Goal: Find specific page/section: Find specific page/section

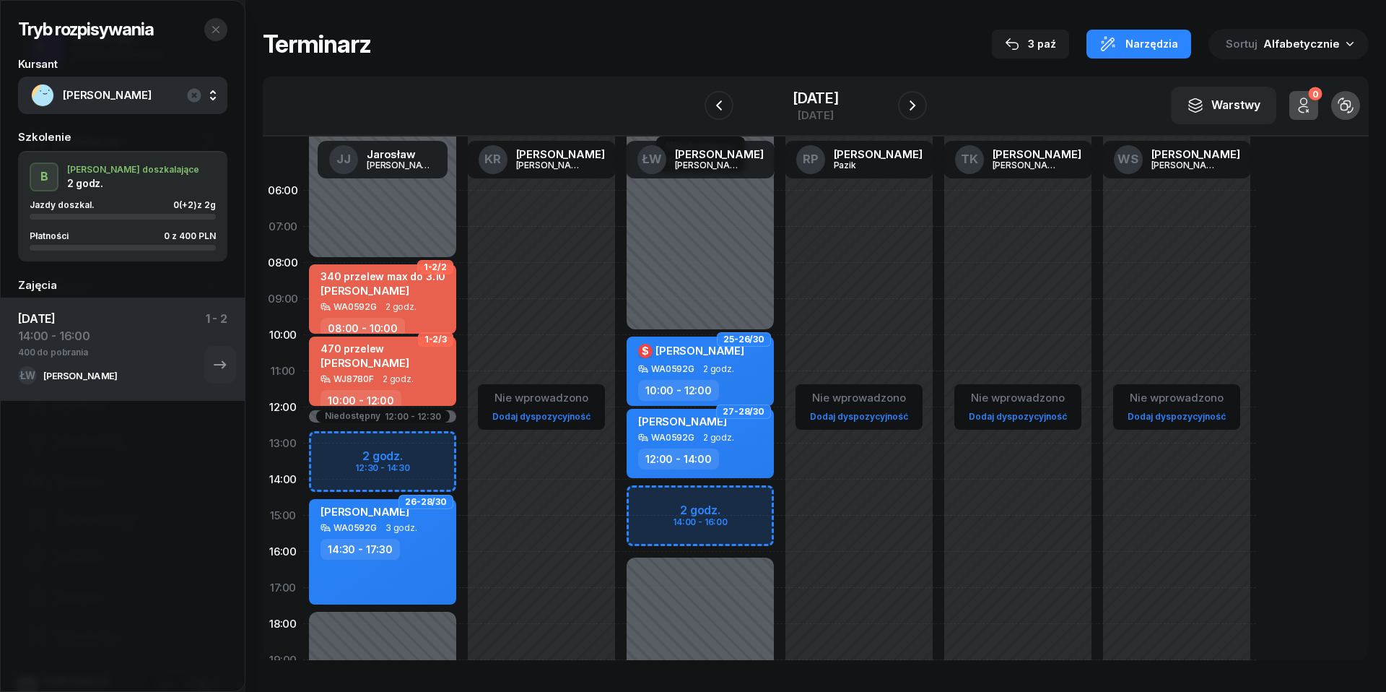
click at [215, 19] on button "button" at bounding box center [215, 29] width 23 height 23
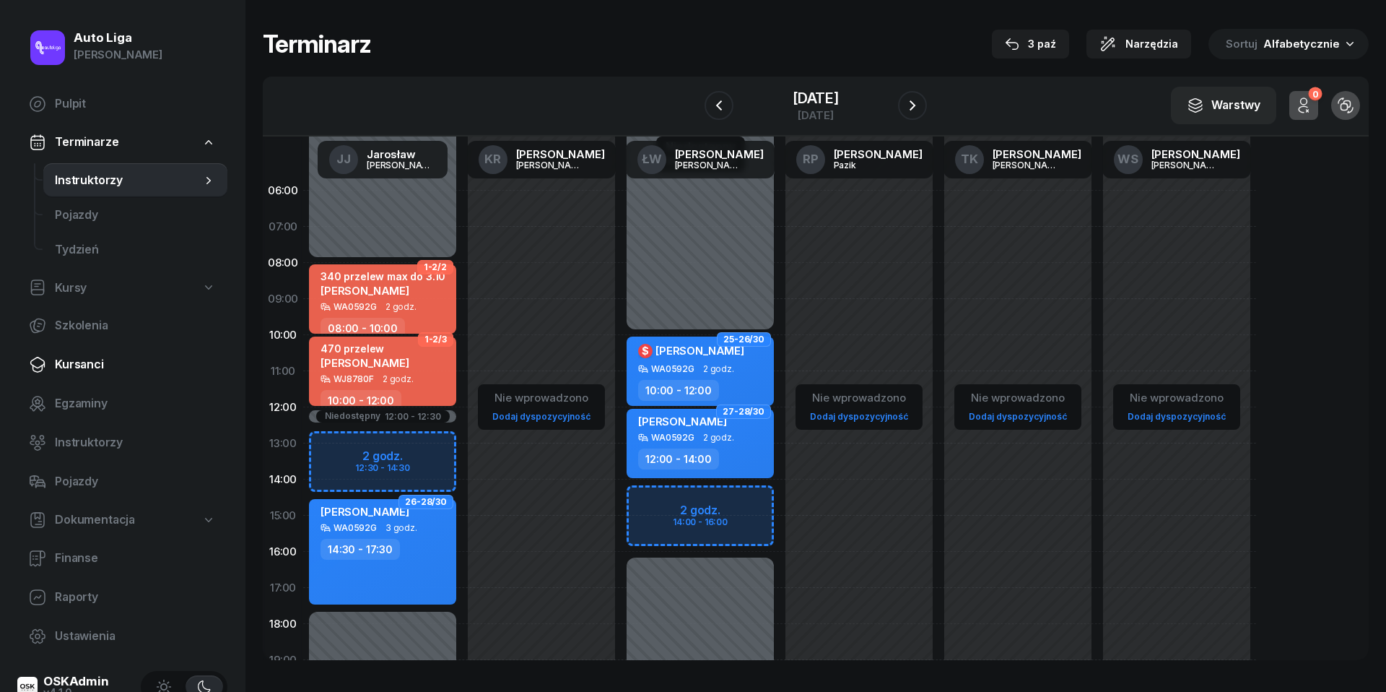
click at [84, 364] on span "Kursanci" at bounding box center [135, 364] width 161 height 19
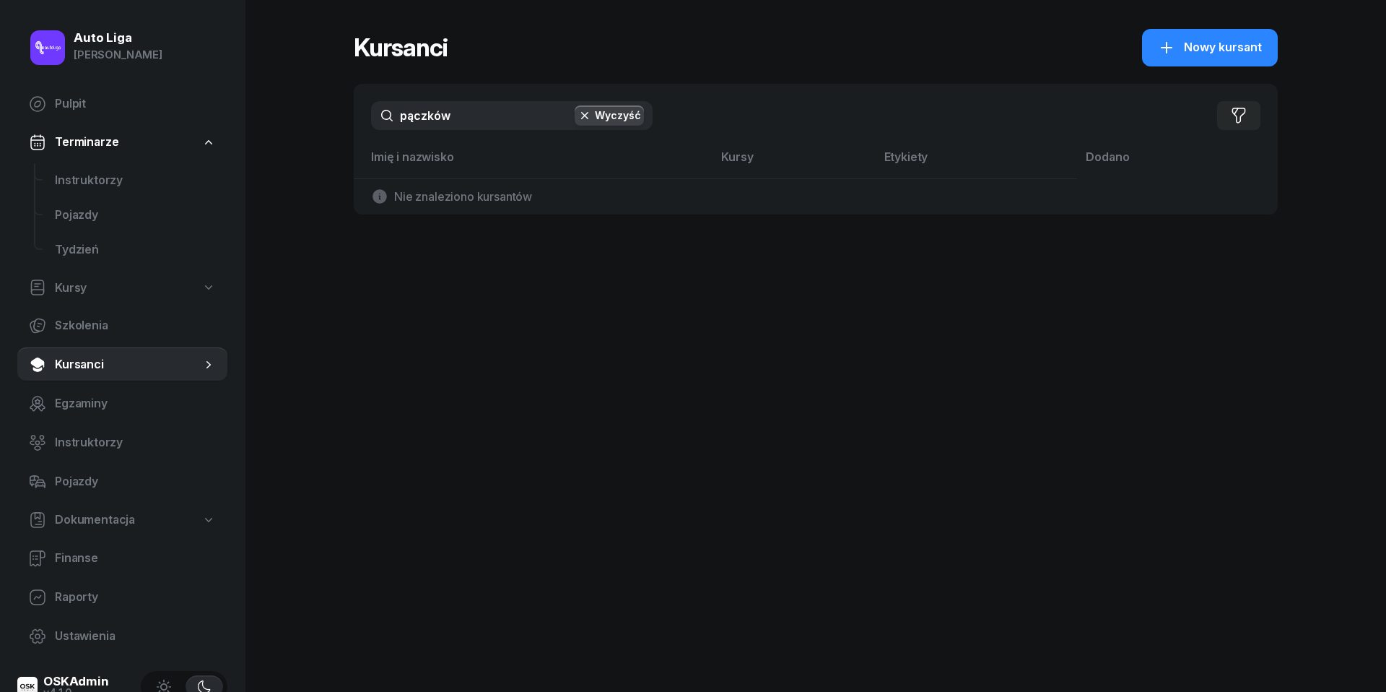
click at [477, 130] on div "pączków Wyczyść Filtruj" at bounding box center [816, 116] width 924 height 64
click at [477, 125] on input "pączków" at bounding box center [512, 115] width 282 height 29
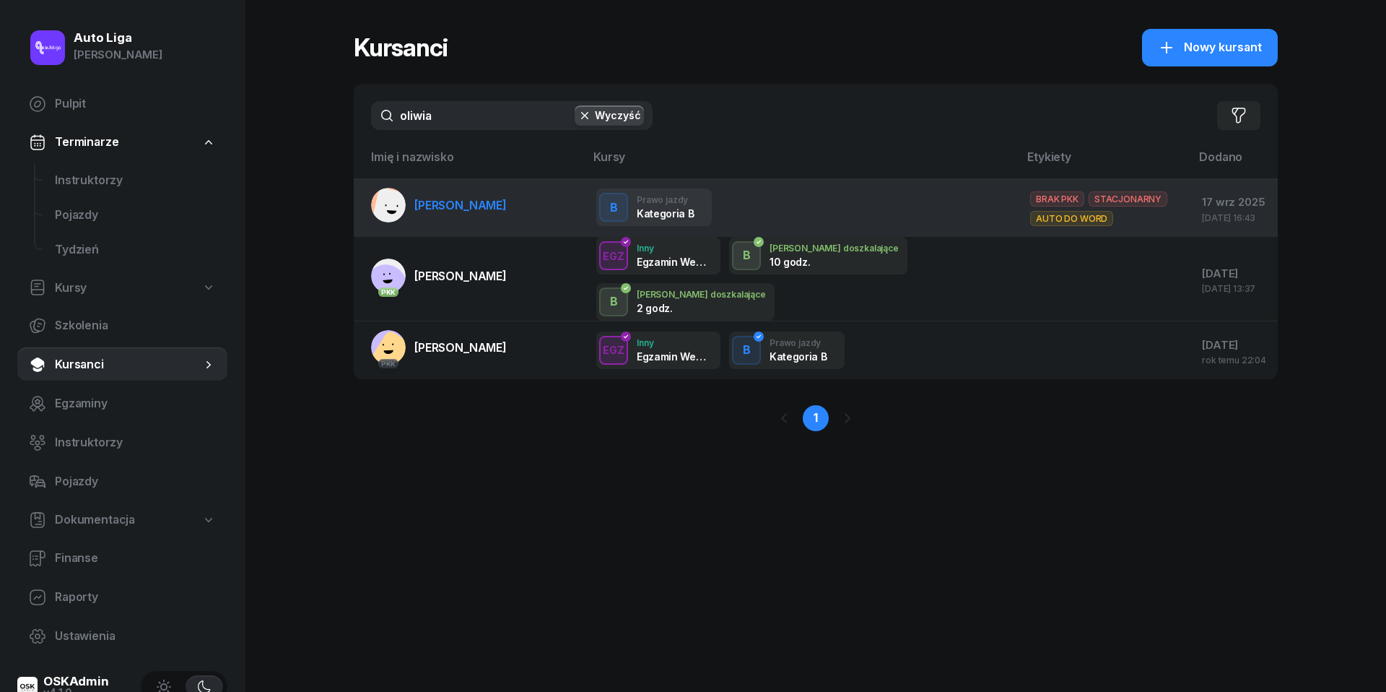
type input "oliwia"
click at [436, 208] on span "[PERSON_NAME]" at bounding box center [460, 205] width 92 height 14
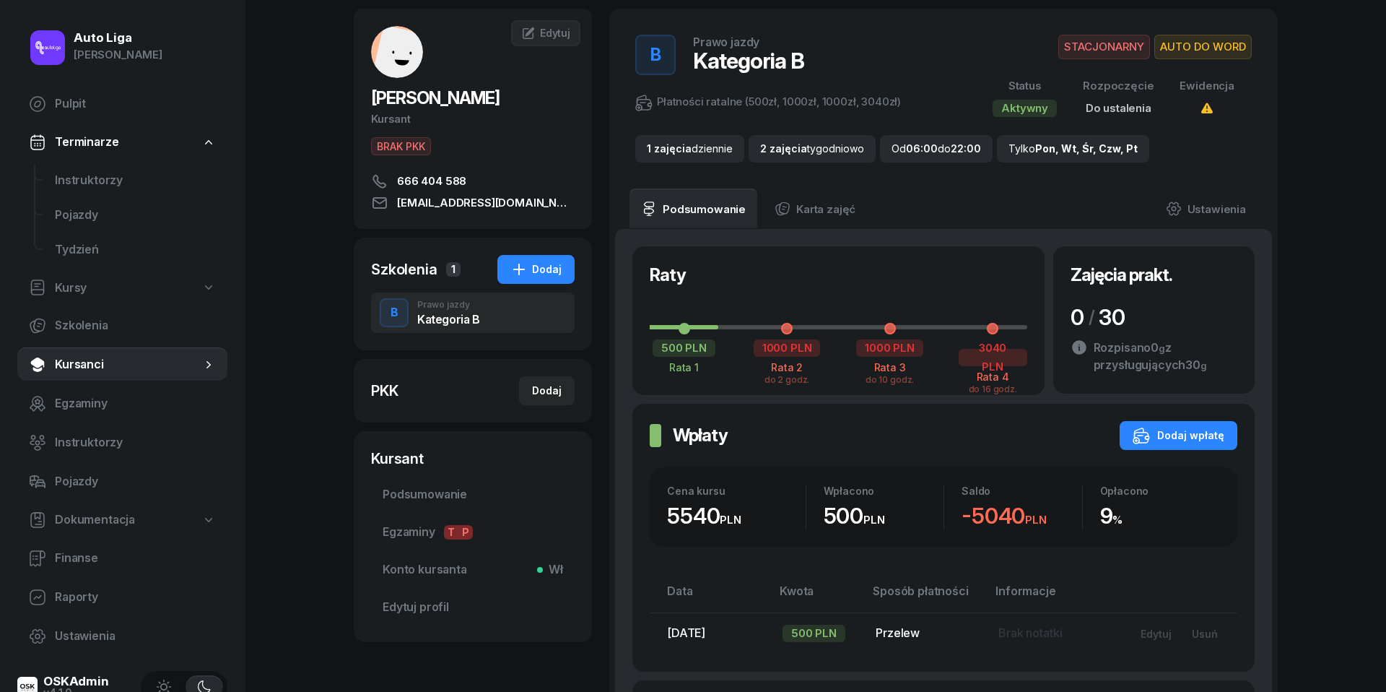
scroll to position [58, 0]
click at [91, 186] on span "Instruktorzy" at bounding box center [135, 180] width 161 height 19
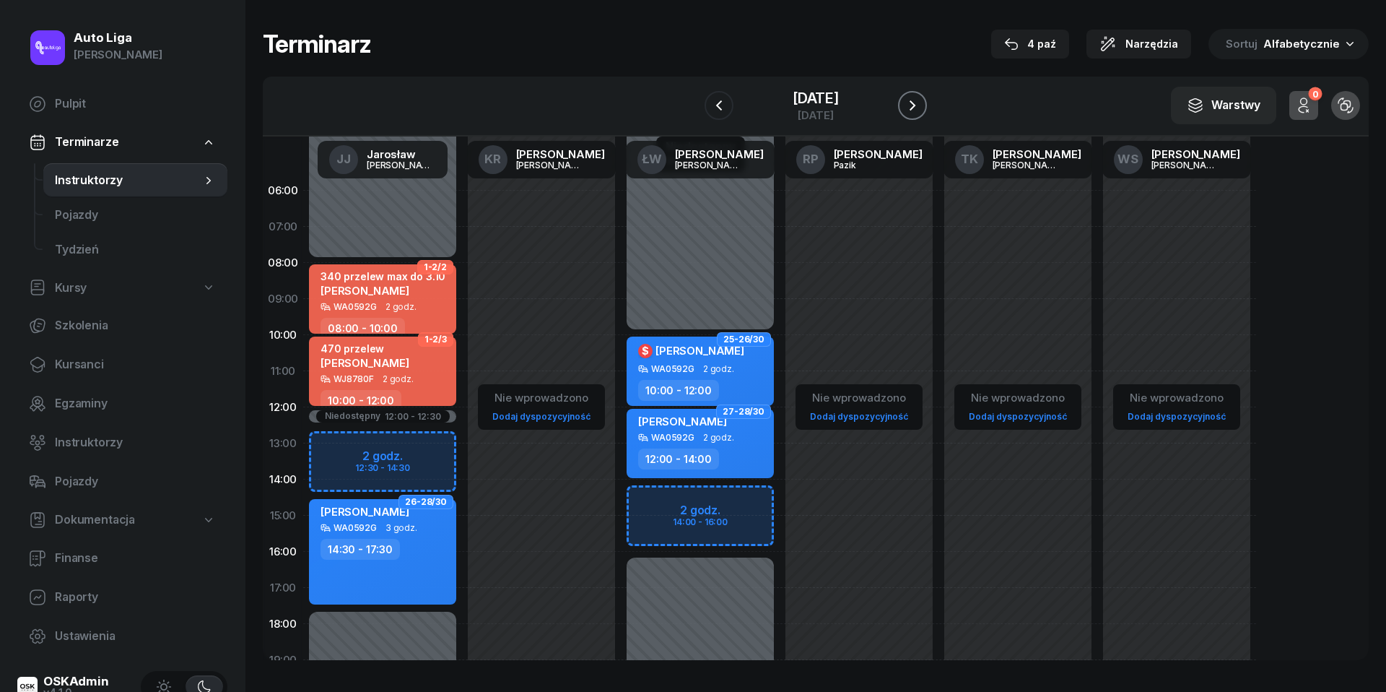
click at [927, 101] on button "button" at bounding box center [912, 105] width 29 height 29
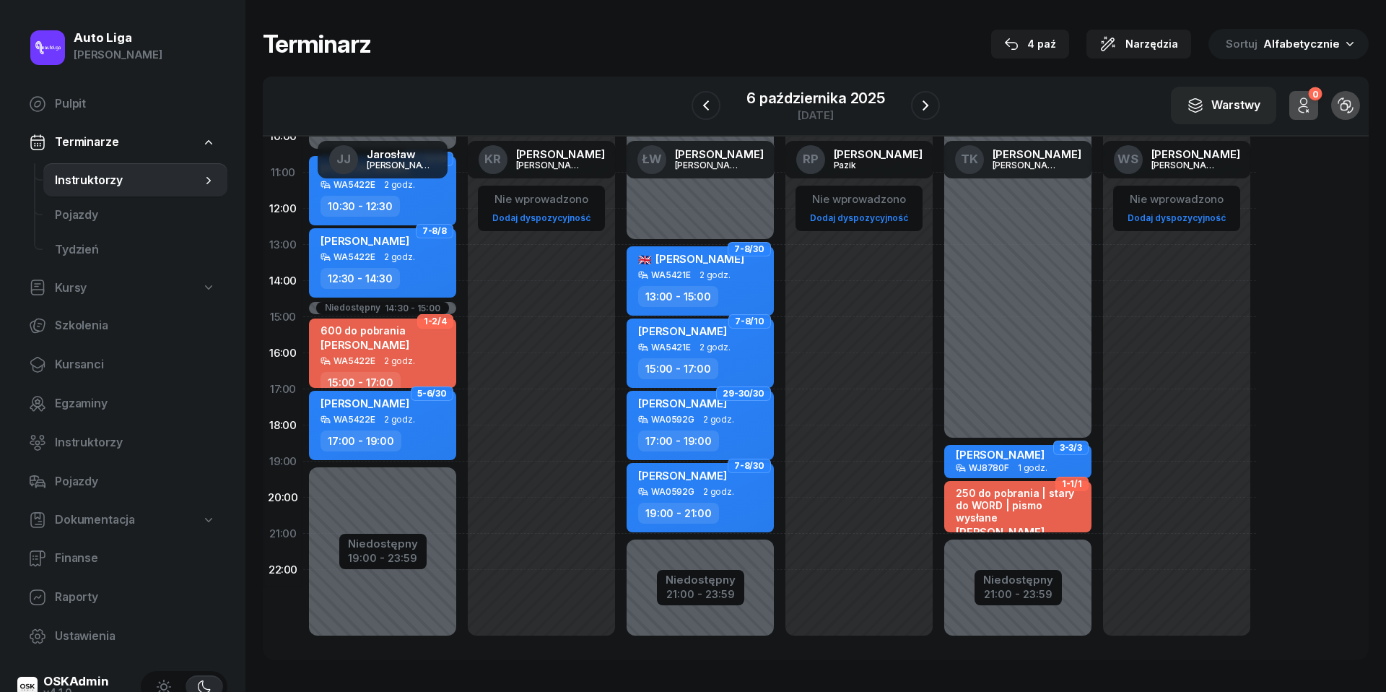
scroll to position [198, 0]
click at [928, 116] on button "button" at bounding box center [925, 105] width 29 height 29
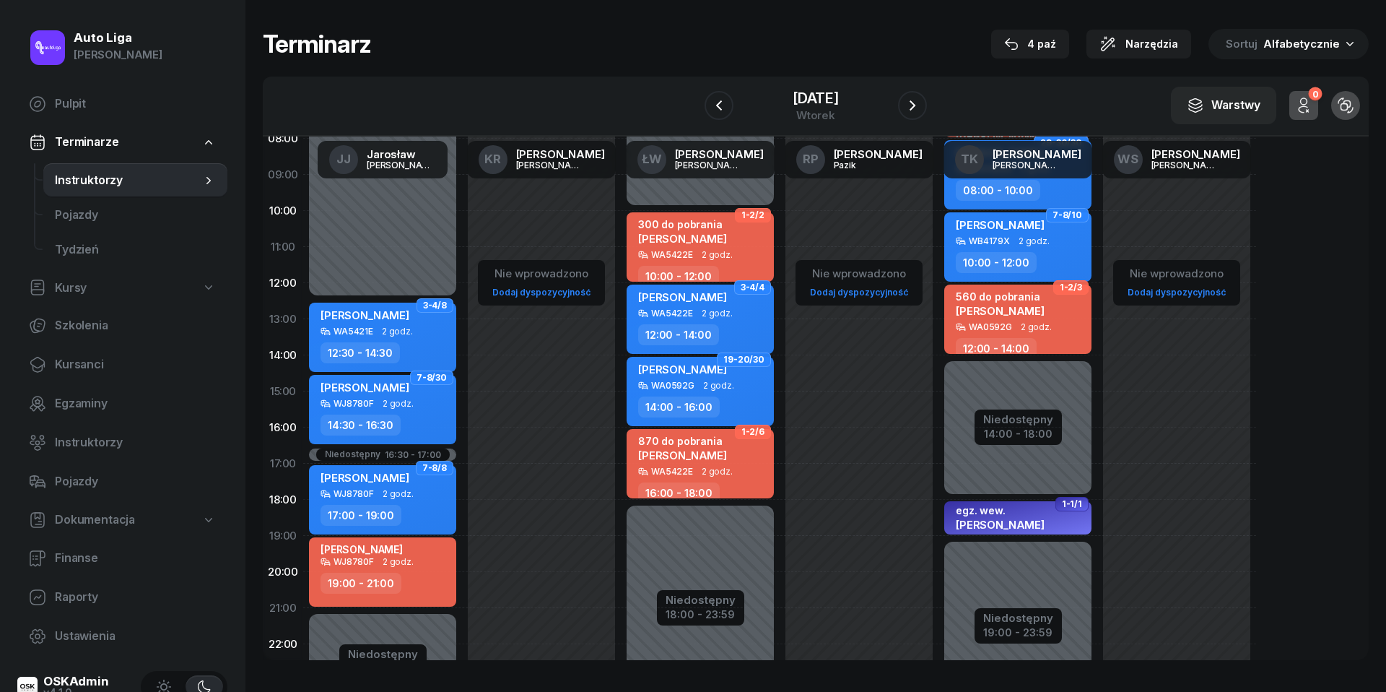
scroll to position [123, 0]
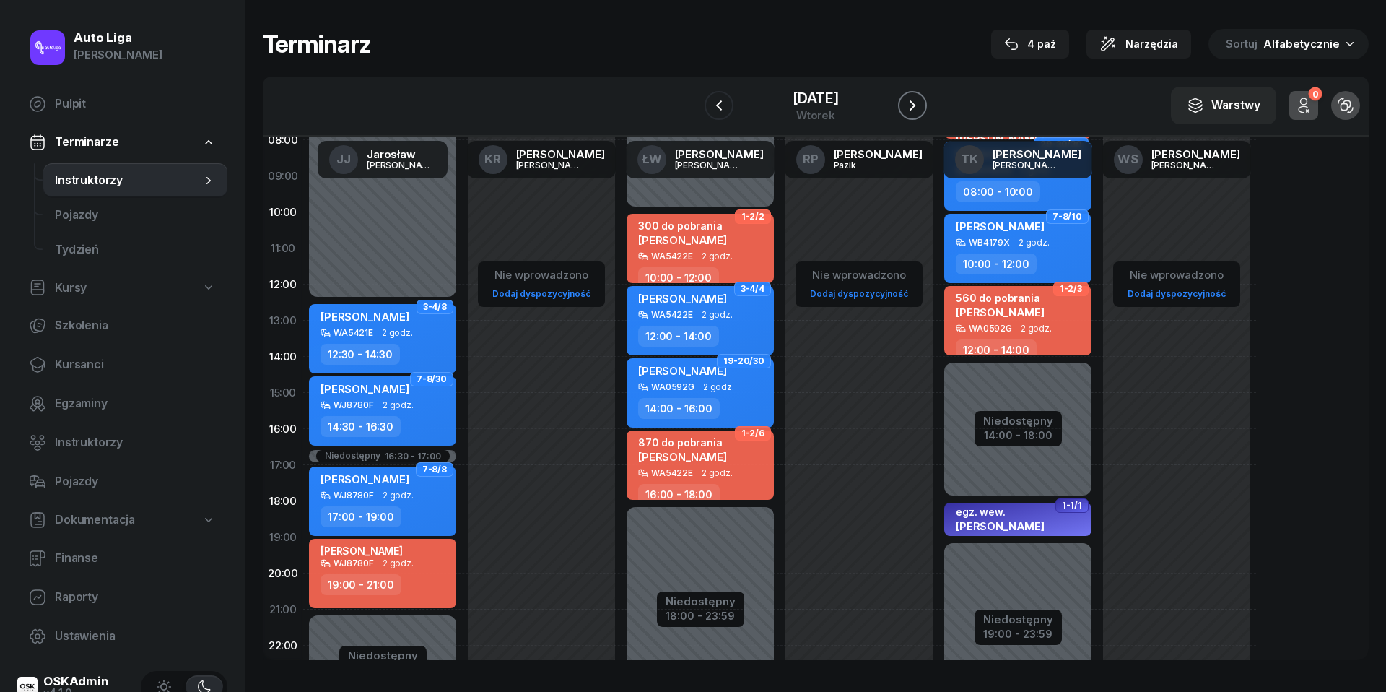
click at [927, 113] on button "button" at bounding box center [912, 105] width 29 height 29
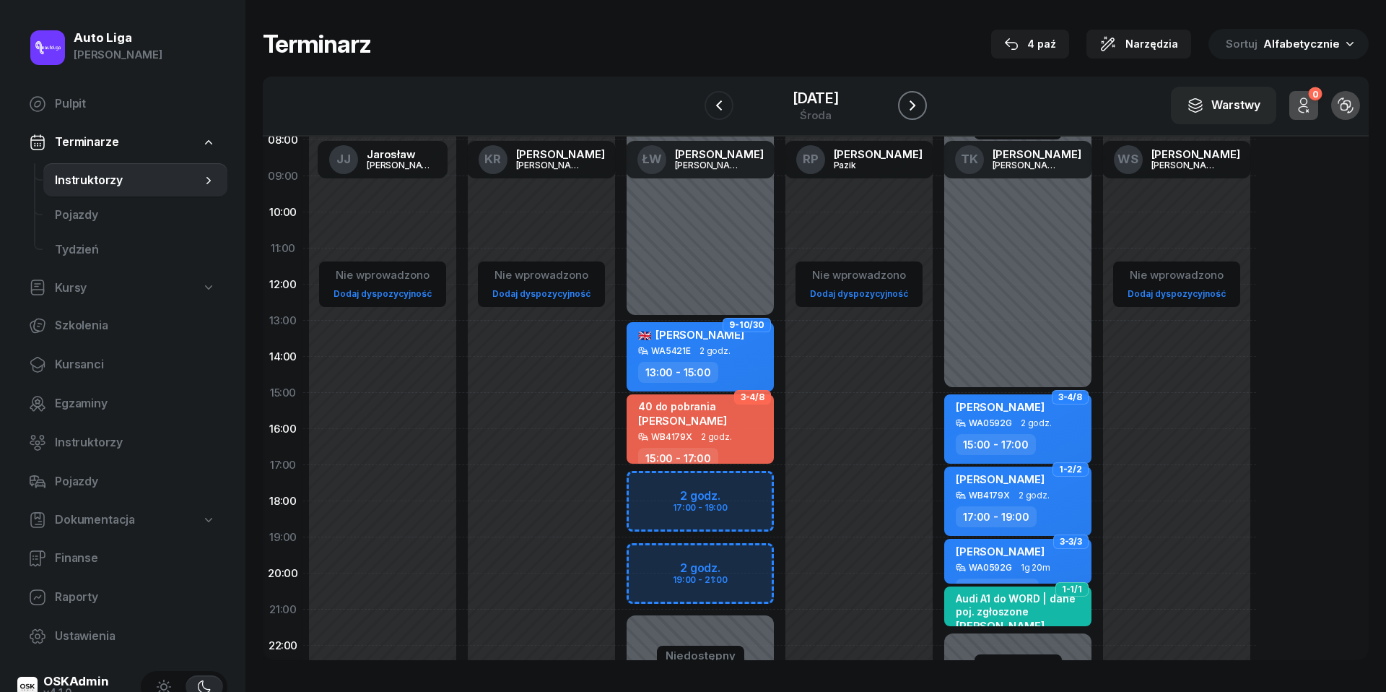
click at [921, 105] on icon "button" at bounding box center [912, 105] width 17 height 17
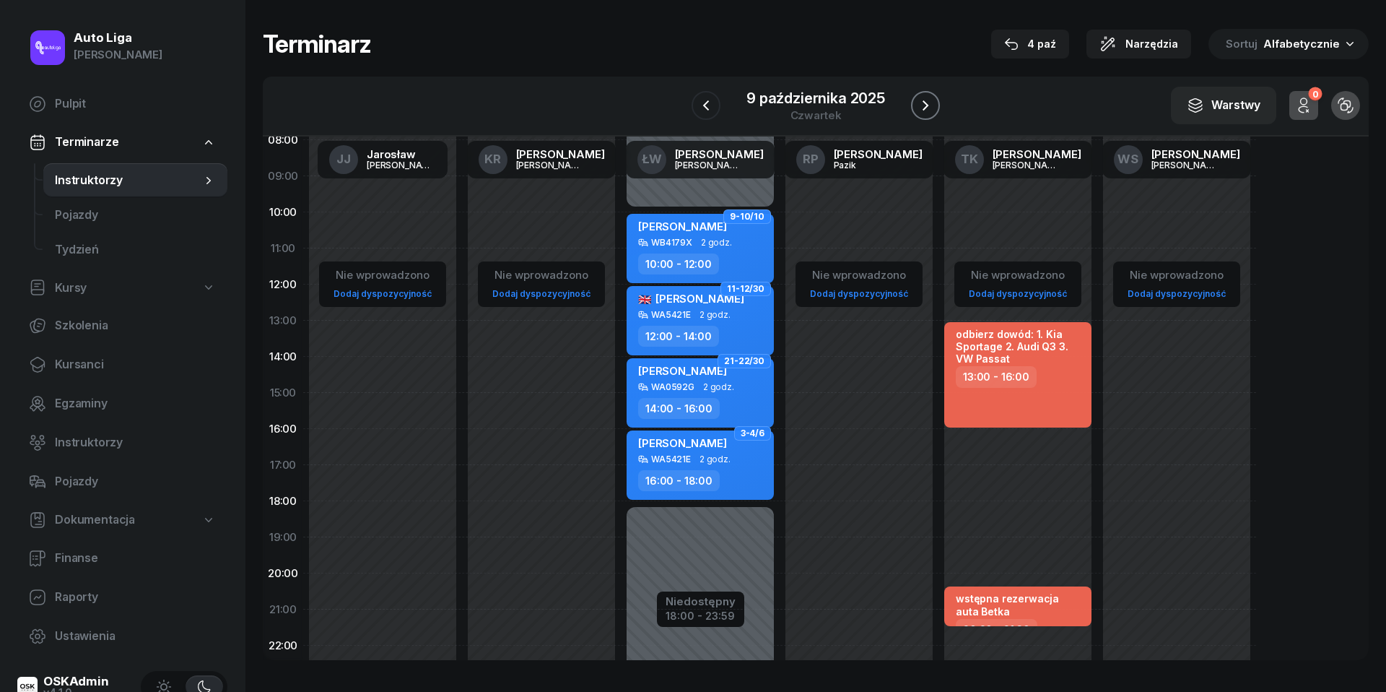
click at [927, 105] on icon "button" at bounding box center [925, 105] width 17 height 17
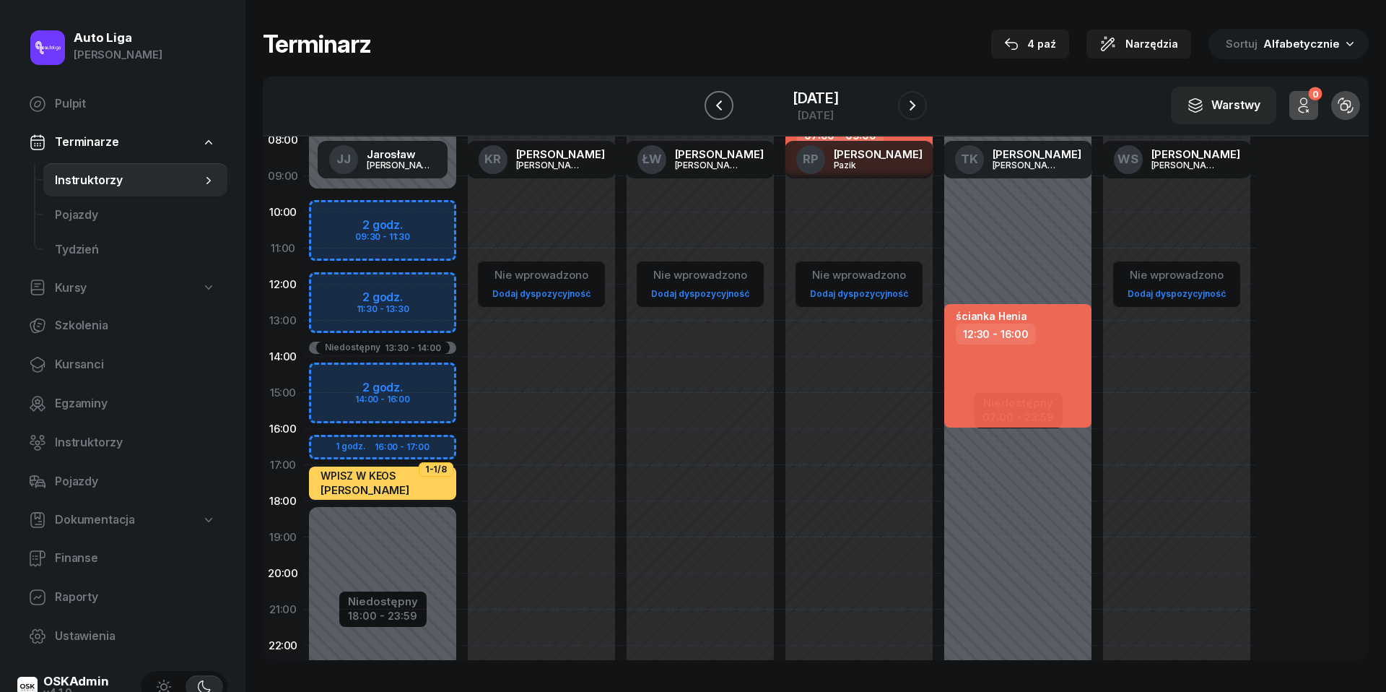
click at [716, 104] on icon "button" at bounding box center [719, 105] width 6 height 10
click at [700, 104] on icon "button" at bounding box center [706, 105] width 17 height 17
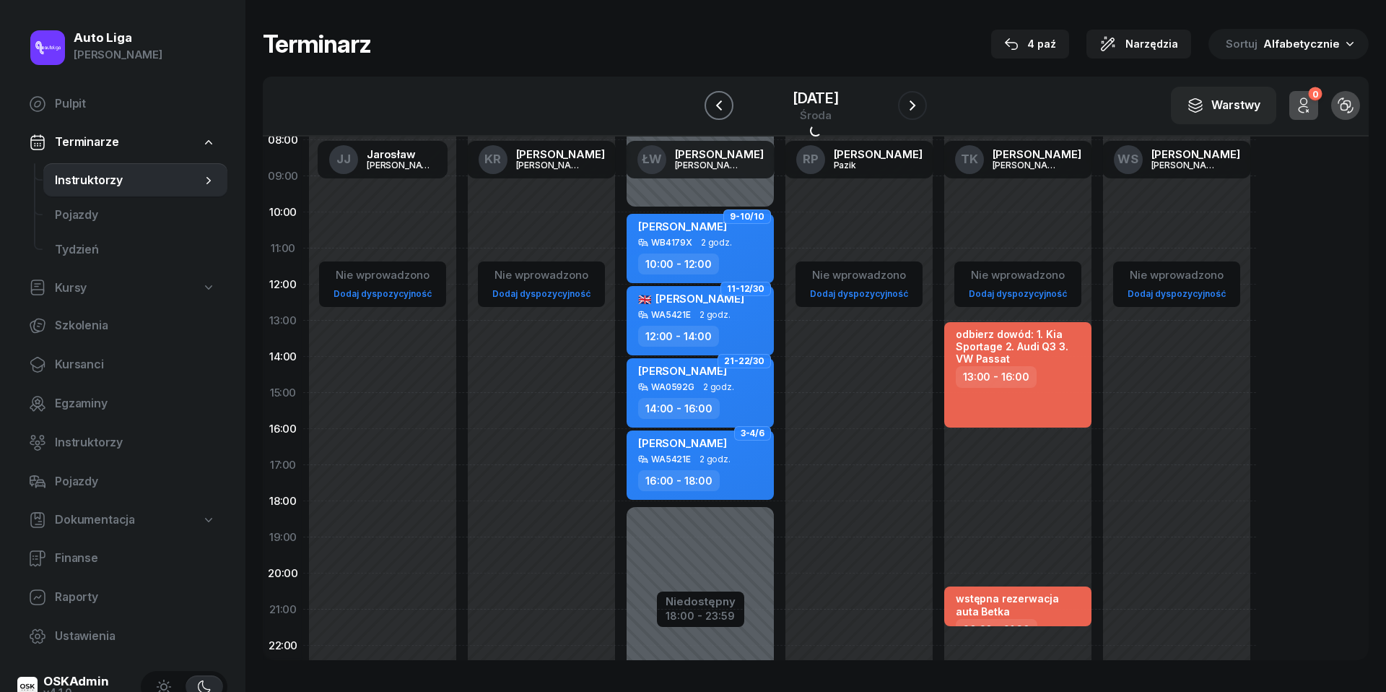
click at [711, 104] on icon "button" at bounding box center [719, 105] width 17 height 17
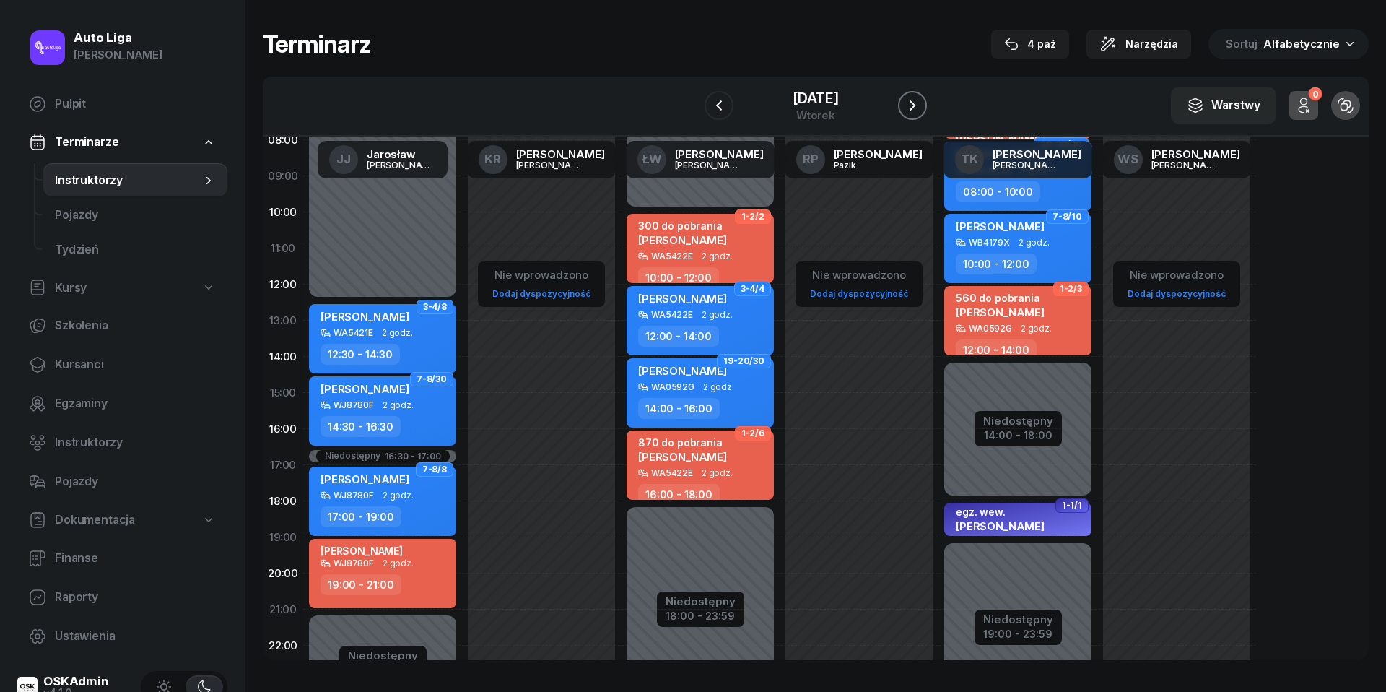
click at [921, 101] on icon "button" at bounding box center [912, 105] width 17 height 17
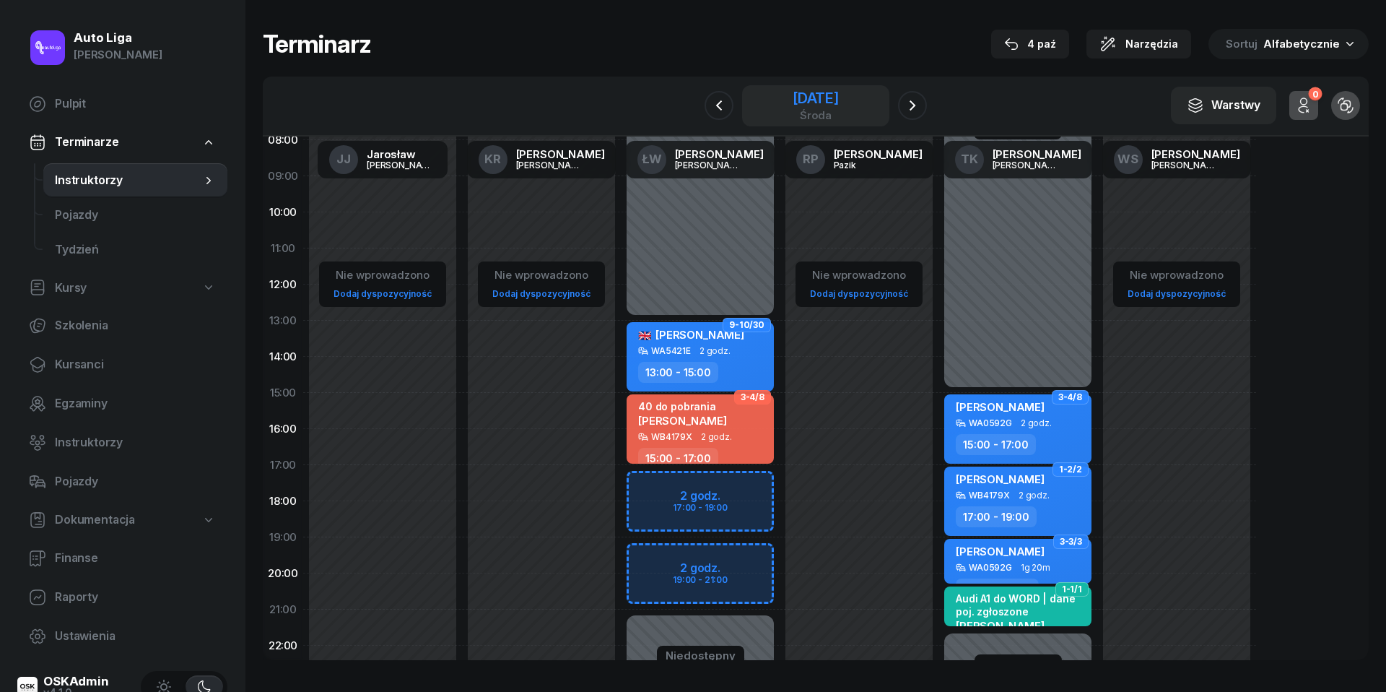
click at [793, 102] on div "[DATE]" at bounding box center [816, 98] width 46 height 14
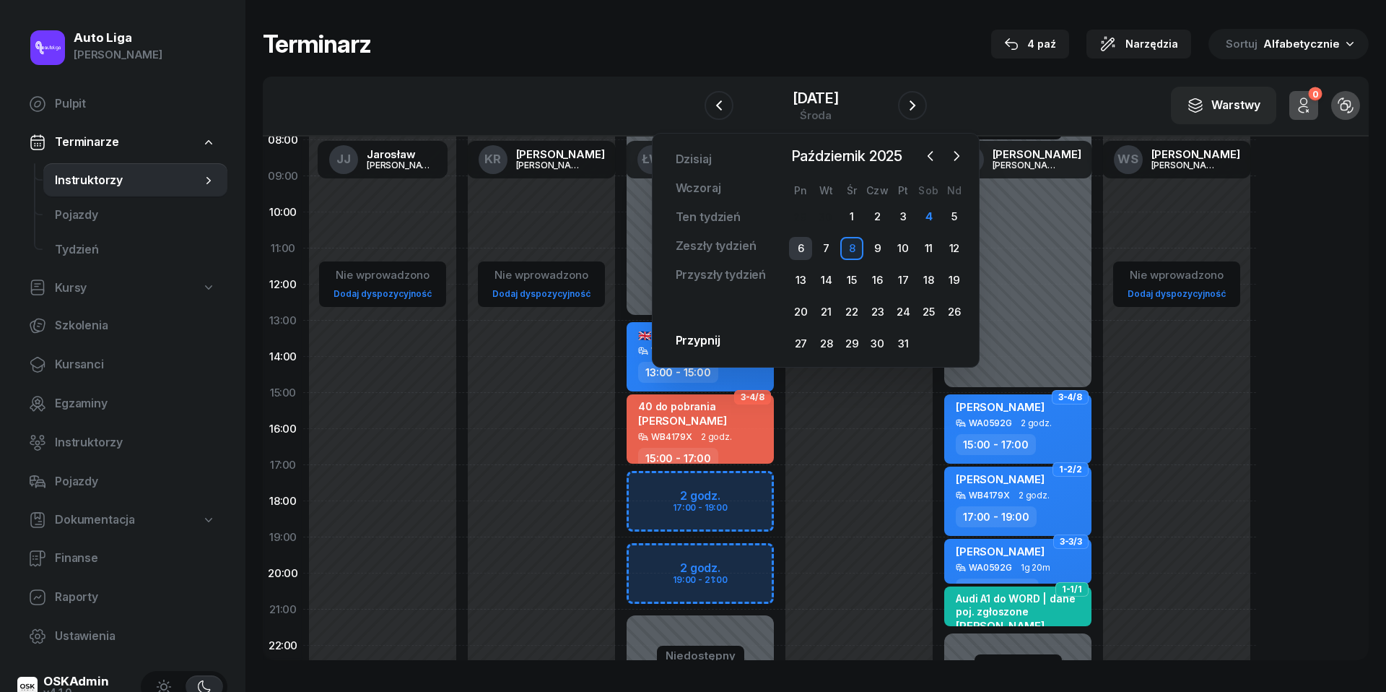
click at [798, 244] on div "6" at bounding box center [800, 248] width 23 height 23
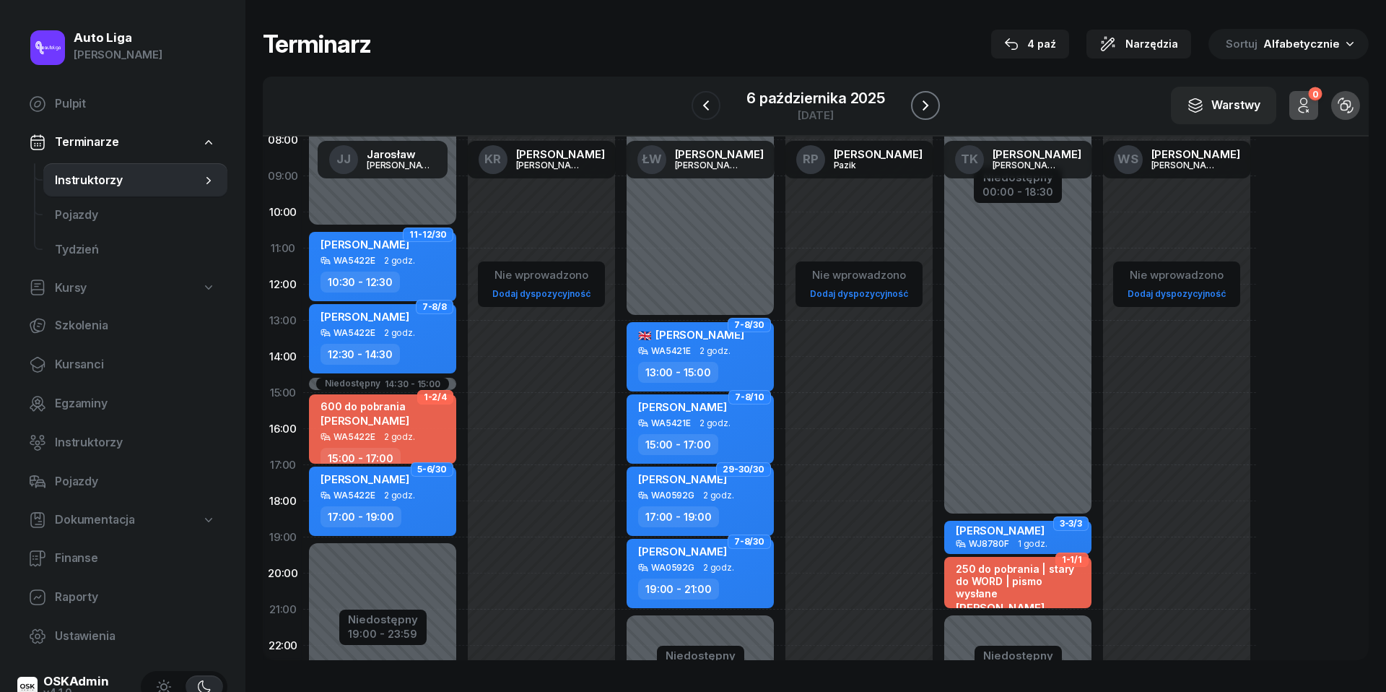
click at [926, 103] on icon "button" at bounding box center [926, 105] width 6 height 10
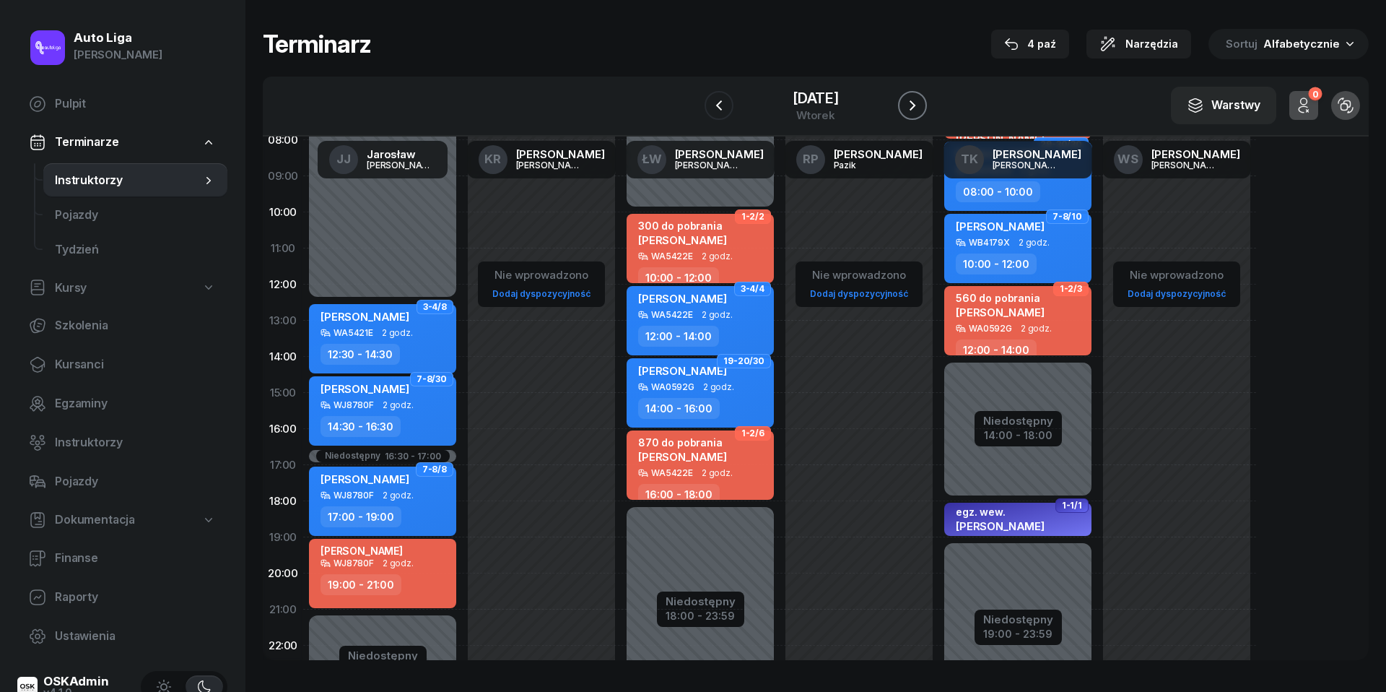
click at [916, 103] on icon "button" at bounding box center [913, 105] width 6 height 10
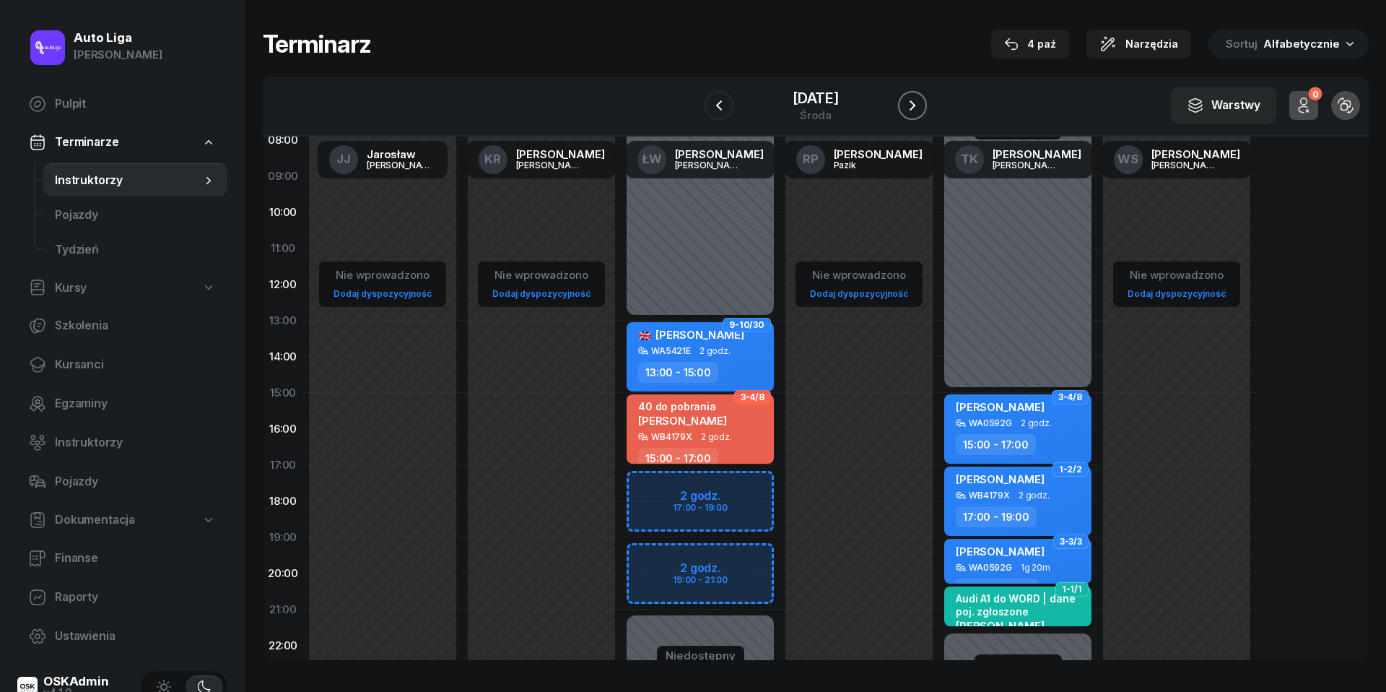
click at [916, 103] on icon "button" at bounding box center [913, 105] width 6 height 10
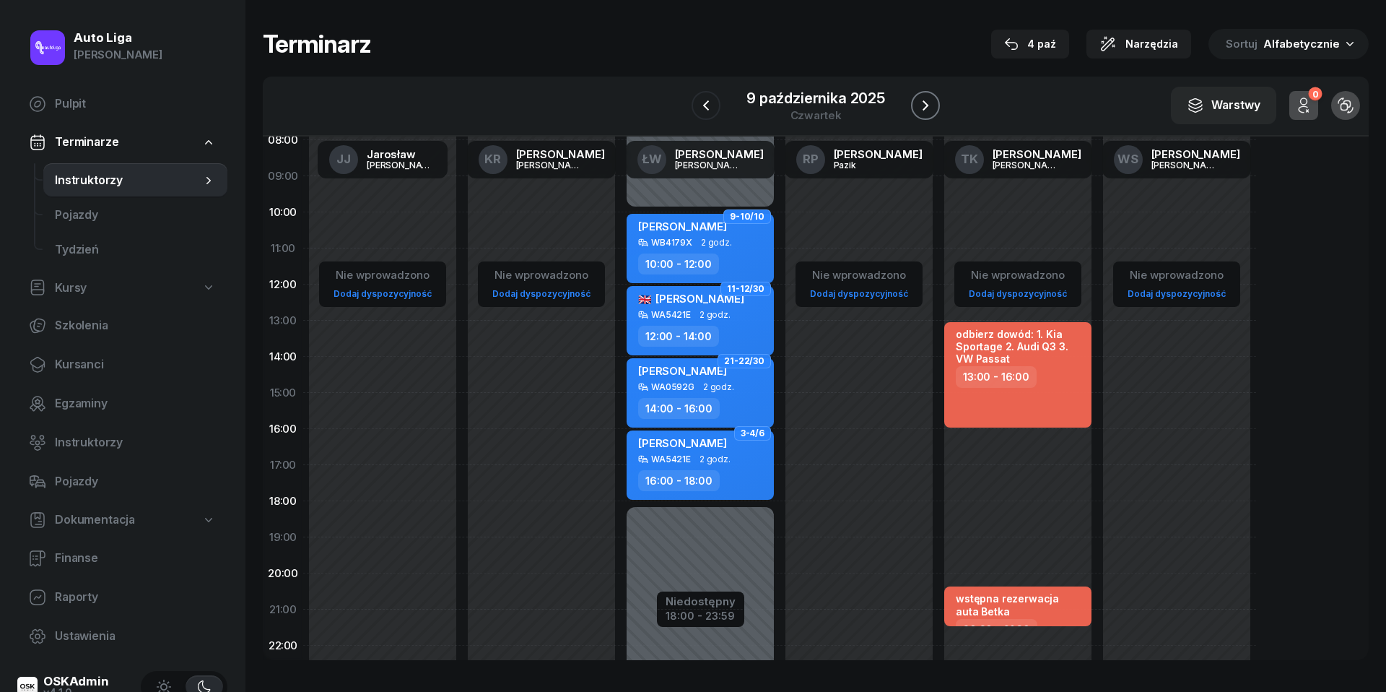
click at [926, 103] on icon "button" at bounding box center [926, 105] width 6 height 10
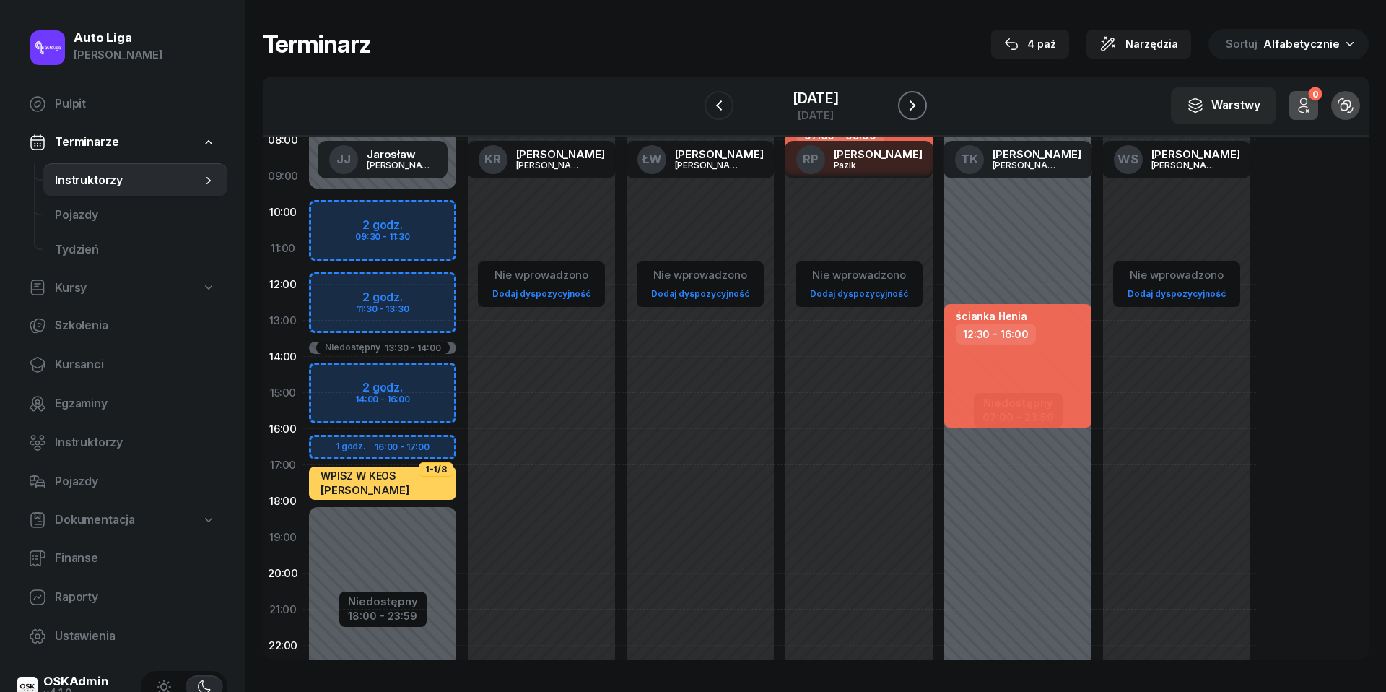
click at [921, 103] on icon "button" at bounding box center [912, 105] width 17 height 17
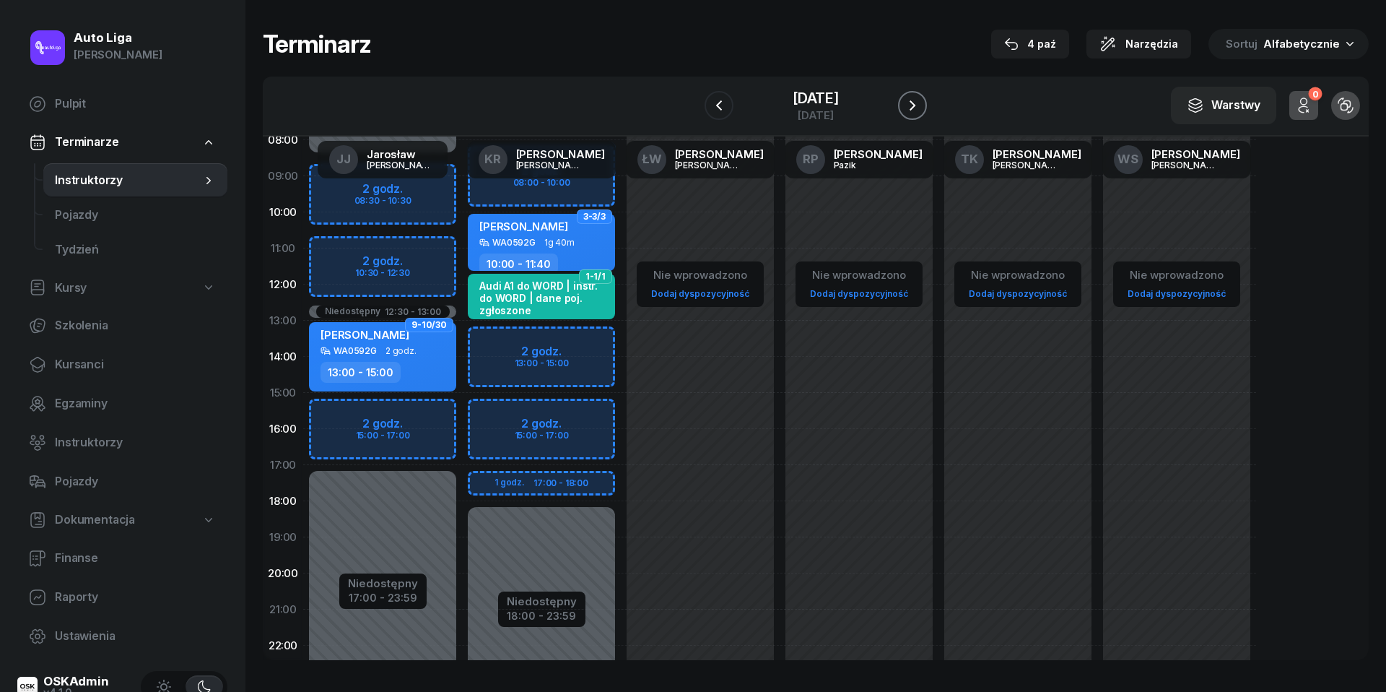
click at [921, 103] on icon "button" at bounding box center [912, 105] width 17 height 17
